Goal: Find specific page/section: Find specific page/section

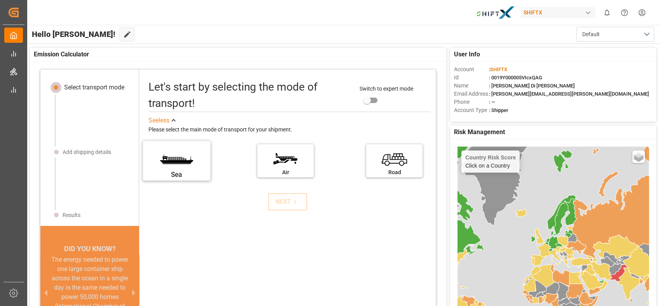
click at [174, 159] on label "Sea" at bounding box center [177, 158] width 58 height 33
click at [0, 0] on input "Sea" at bounding box center [0, 0] width 0 height 0
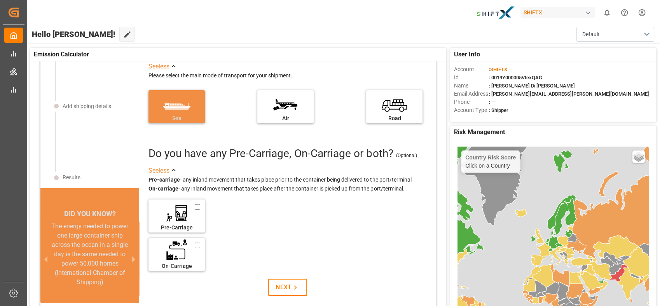
scroll to position [47, 0]
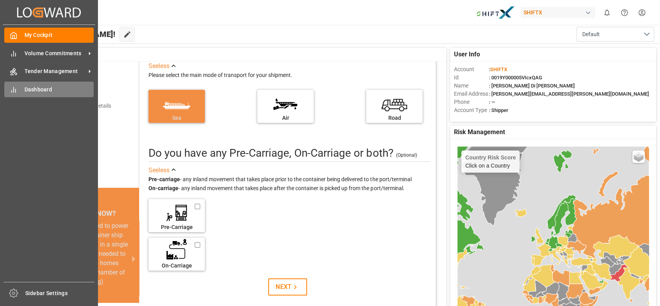
click at [59, 82] on div "Dashboard Dashboard" at bounding box center [48, 89] width 89 height 15
